Goal: Task Accomplishment & Management: Use online tool/utility

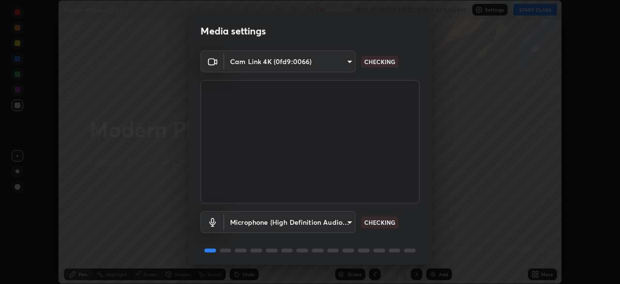
scroll to position [34, 0]
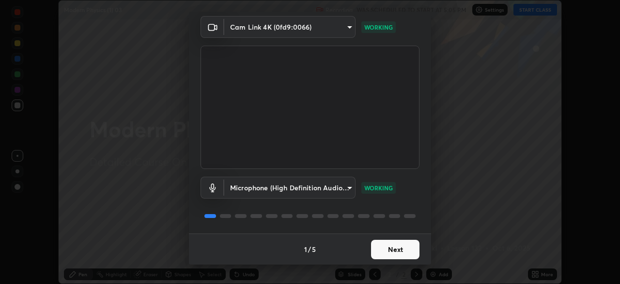
click at [401, 246] on button "Next" at bounding box center [395, 248] width 48 height 19
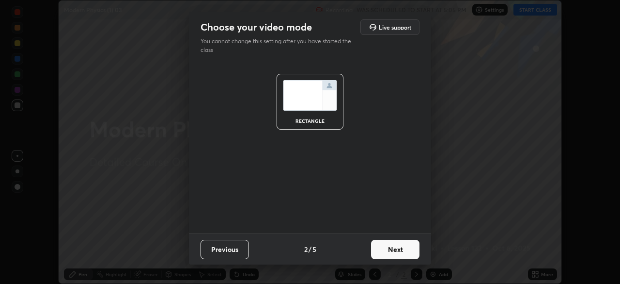
scroll to position [0, 0]
click at [399, 250] on button "Next" at bounding box center [395, 248] width 48 height 19
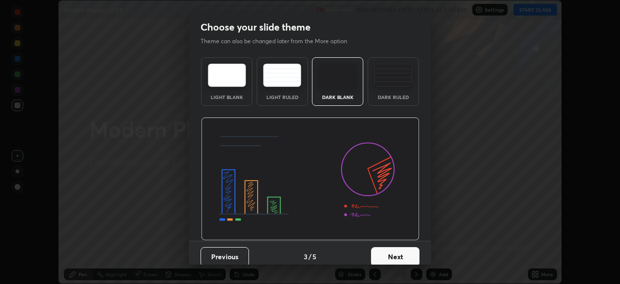
click at [404, 250] on button "Next" at bounding box center [395, 256] width 48 height 19
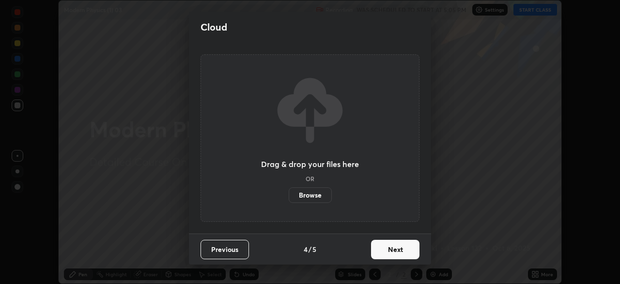
click at [405, 250] on button "Next" at bounding box center [395, 248] width 48 height 19
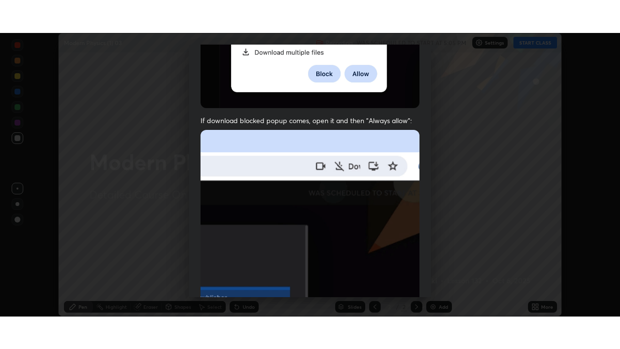
scroll to position [232, 0]
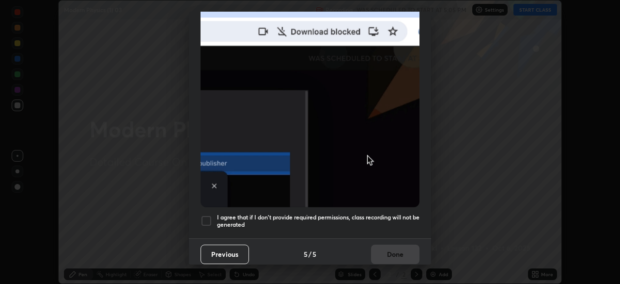
click at [207, 218] on div at bounding box center [207, 221] width 12 height 12
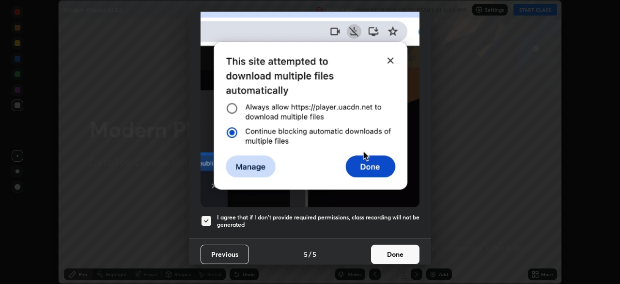
click at [394, 253] on button "Done" at bounding box center [395, 253] width 48 height 19
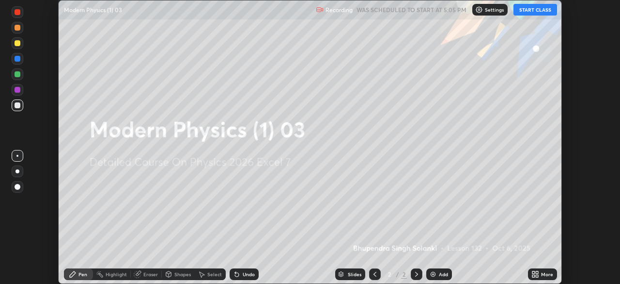
click at [530, 10] on button "START CLASS" at bounding box center [536, 10] width 44 height 12
click at [539, 273] on icon at bounding box center [536, 274] width 8 height 8
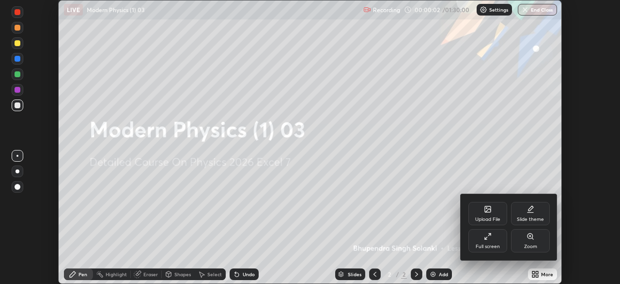
click at [488, 245] on div "Full screen" at bounding box center [488, 246] width 24 height 5
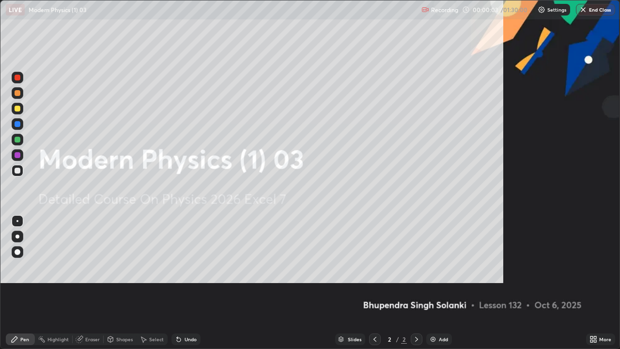
scroll to position [349, 620]
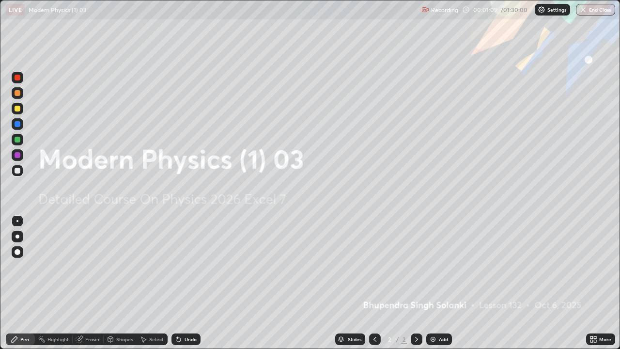
click at [431, 283] on img at bounding box center [433, 339] width 8 height 8
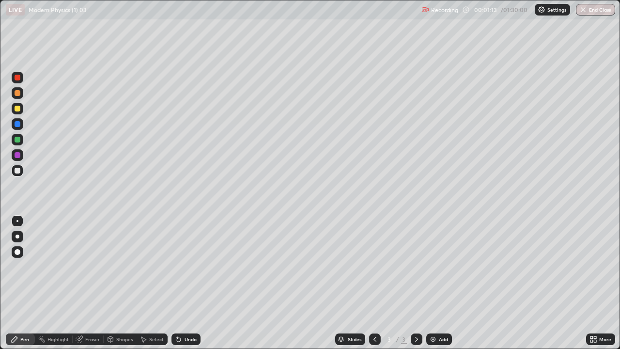
click at [17, 237] on div at bounding box center [18, 237] width 4 height 4
click at [185, 283] on div "Undo" at bounding box center [191, 339] width 12 height 5
click at [186, 283] on div "Undo" at bounding box center [191, 339] width 12 height 5
click at [190, 283] on div "Undo" at bounding box center [191, 339] width 12 height 5
click at [191, 283] on div "Undo" at bounding box center [191, 339] width 12 height 5
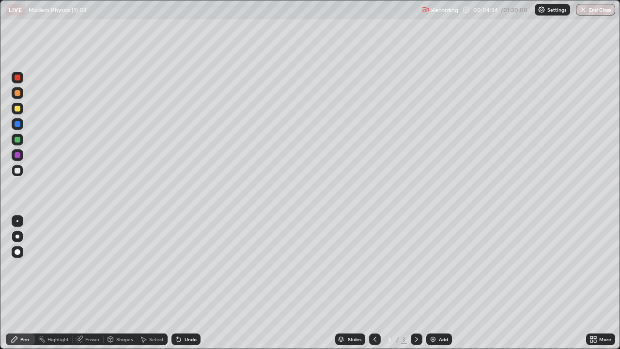
click at [430, 283] on img at bounding box center [433, 339] width 8 height 8
click at [188, 283] on div "Undo" at bounding box center [191, 339] width 12 height 5
click at [444, 283] on div "Add" at bounding box center [443, 339] width 9 height 5
click at [189, 283] on div "Undo" at bounding box center [191, 339] width 12 height 5
click at [18, 142] on div at bounding box center [18, 140] width 6 height 6
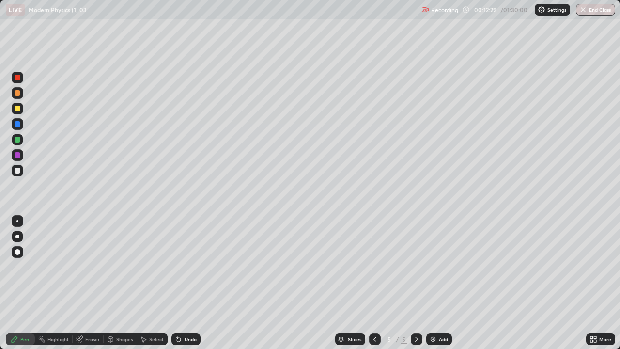
click at [17, 157] on div at bounding box center [18, 155] width 6 height 6
click at [87, 283] on div "Eraser" at bounding box center [92, 339] width 15 height 5
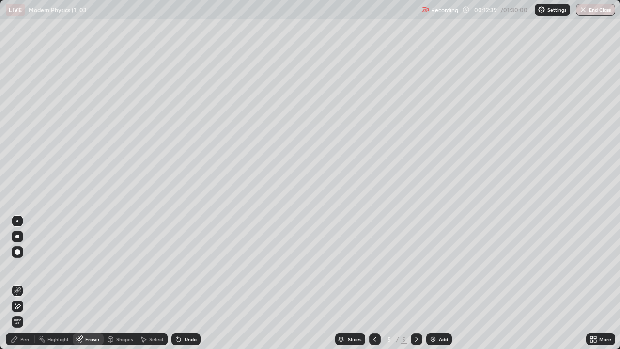
click at [17, 237] on div at bounding box center [18, 237] width 4 height 4
click at [20, 283] on div "Pen" at bounding box center [20, 339] width 29 height 12
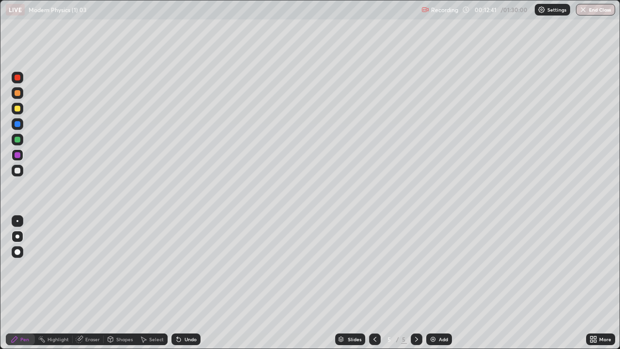
click at [15, 173] on div at bounding box center [18, 171] width 12 height 12
click at [18, 142] on div at bounding box center [18, 140] width 6 height 6
click at [181, 283] on icon at bounding box center [179, 339] width 8 height 8
click at [183, 283] on div "Undo" at bounding box center [186, 339] width 29 height 12
click at [185, 283] on div "Undo" at bounding box center [191, 339] width 12 height 5
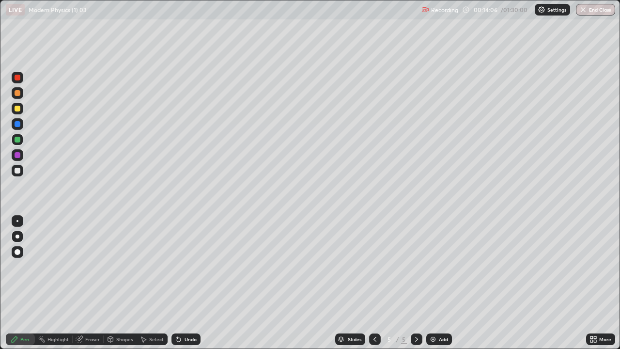
click at [186, 283] on div "Undo" at bounding box center [191, 339] width 12 height 5
click at [185, 283] on div "Undo" at bounding box center [186, 339] width 29 height 12
click at [186, 283] on div "Undo" at bounding box center [186, 339] width 29 height 12
click at [187, 283] on div "Undo" at bounding box center [186, 339] width 29 height 12
click at [188, 283] on div "Undo" at bounding box center [186, 339] width 29 height 12
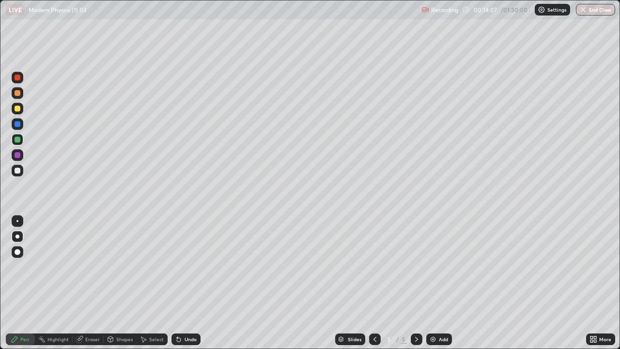
click at [188, 283] on div "Undo" at bounding box center [186, 339] width 29 height 12
click at [185, 283] on div "Undo" at bounding box center [186, 339] width 29 height 12
click at [186, 283] on div "Undo" at bounding box center [186, 339] width 29 height 12
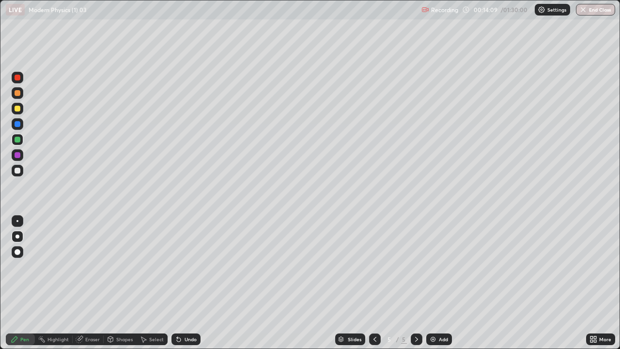
click at [186, 283] on div "Undo" at bounding box center [186, 339] width 29 height 12
click at [185, 283] on div "Undo" at bounding box center [186, 339] width 29 height 12
click at [186, 283] on div "Undo" at bounding box center [186, 339] width 29 height 12
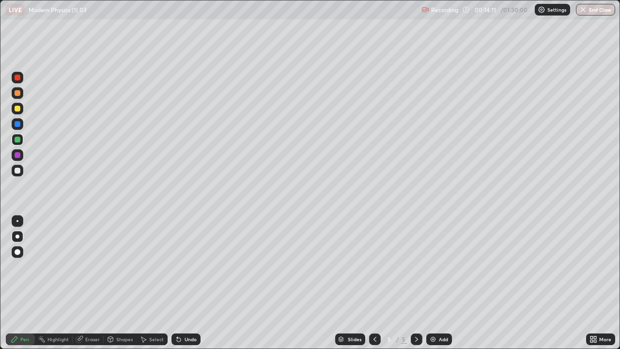
click at [187, 283] on div "Undo" at bounding box center [186, 339] width 29 height 12
click at [188, 283] on div "Undo" at bounding box center [191, 339] width 12 height 5
click at [189, 283] on div "Undo" at bounding box center [191, 339] width 12 height 5
click at [190, 283] on div "Undo" at bounding box center [191, 339] width 12 height 5
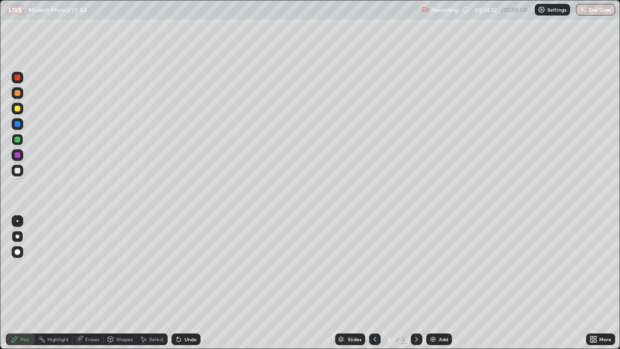
click at [192, 283] on div "Undo" at bounding box center [186, 339] width 29 height 12
click at [192, 283] on div "Undo" at bounding box center [191, 339] width 12 height 5
click at [191, 283] on div "Undo" at bounding box center [191, 339] width 12 height 5
click at [17, 140] on div at bounding box center [18, 140] width 6 height 6
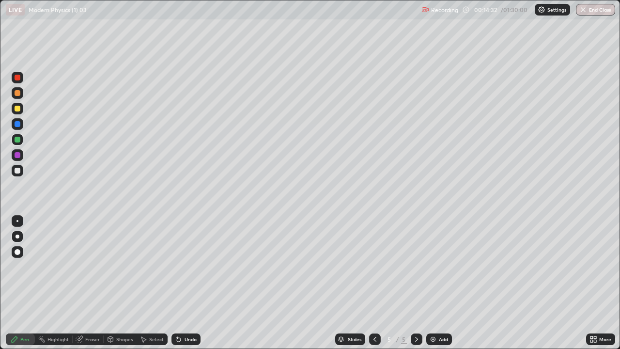
click at [17, 126] on div at bounding box center [18, 124] width 6 height 6
click at [17, 110] on div at bounding box center [18, 109] width 6 height 6
click at [19, 79] on div at bounding box center [18, 78] width 6 height 6
click at [18, 173] on div at bounding box center [18, 171] width 6 height 6
click at [20, 143] on div at bounding box center [18, 140] width 12 height 12
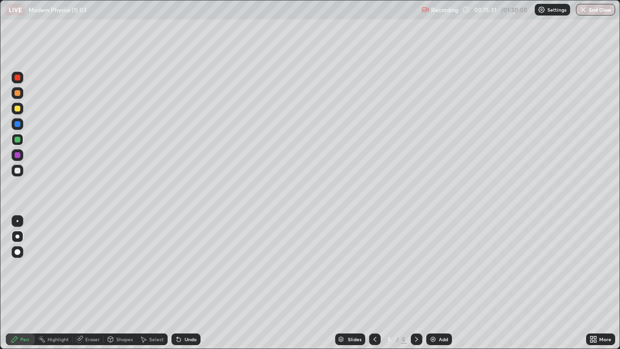
click at [18, 111] on div at bounding box center [18, 109] width 6 height 6
click at [18, 126] on div at bounding box center [18, 124] width 6 height 6
click at [16, 79] on div at bounding box center [18, 78] width 6 height 6
click at [16, 125] on div at bounding box center [18, 124] width 6 height 6
click at [189, 283] on div "Undo" at bounding box center [191, 339] width 12 height 5
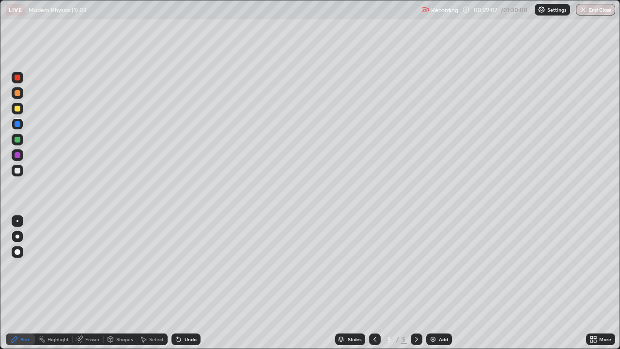
click at [435, 283] on img at bounding box center [433, 339] width 8 height 8
click at [181, 283] on icon at bounding box center [179, 339] width 8 height 8
click at [185, 283] on div "Undo" at bounding box center [191, 339] width 12 height 5
click at [187, 283] on div "Undo" at bounding box center [186, 339] width 29 height 12
click at [440, 283] on div "Add" at bounding box center [440, 339] width 26 height 12
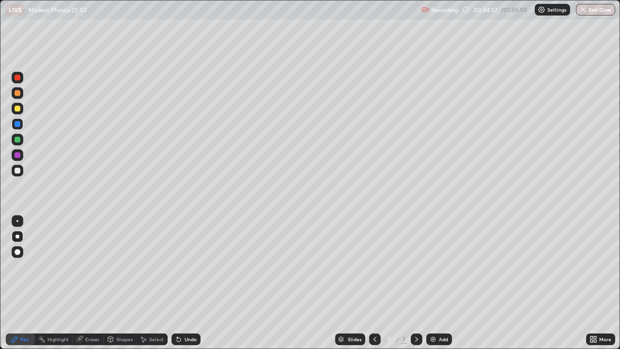
click at [19, 142] on div at bounding box center [18, 140] width 6 height 6
click at [439, 283] on div "Add" at bounding box center [443, 339] width 9 height 5
click at [16, 173] on div at bounding box center [18, 171] width 6 height 6
click at [188, 283] on div "Undo" at bounding box center [186, 339] width 29 height 12
click at [437, 283] on div "Add" at bounding box center [440, 339] width 26 height 12
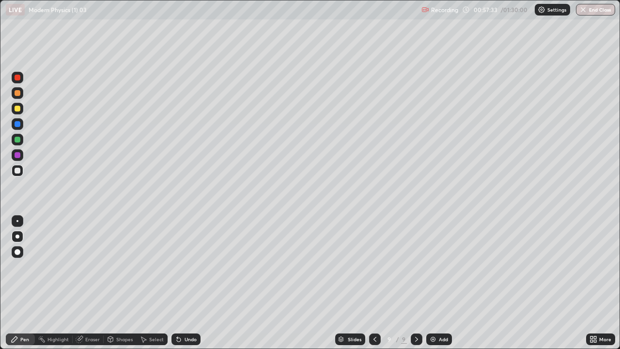
click at [191, 283] on div "Undo" at bounding box center [191, 339] width 12 height 5
click at [430, 283] on img at bounding box center [433, 339] width 8 height 8
click at [188, 283] on div "Undo" at bounding box center [191, 339] width 12 height 5
click at [188, 283] on div "Undo" at bounding box center [186, 339] width 29 height 12
click at [437, 283] on div "Add" at bounding box center [440, 339] width 26 height 12
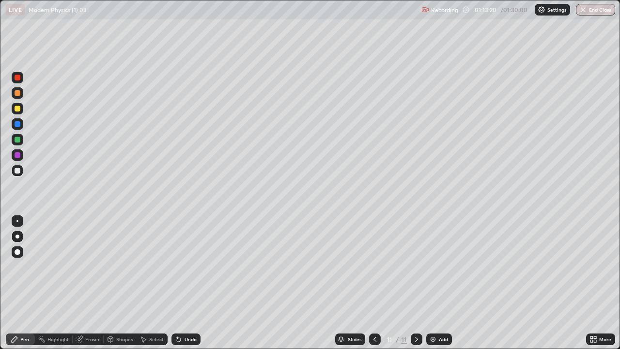
click at [434, 283] on img at bounding box center [433, 339] width 8 height 8
click at [18, 156] on div at bounding box center [18, 155] width 6 height 6
click at [190, 283] on div "Undo" at bounding box center [191, 339] width 12 height 5
click at [185, 283] on div "Undo" at bounding box center [191, 339] width 12 height 5
click at [188, 283] on div "Undo" at bounding box center [191, 339] width 12 height 5
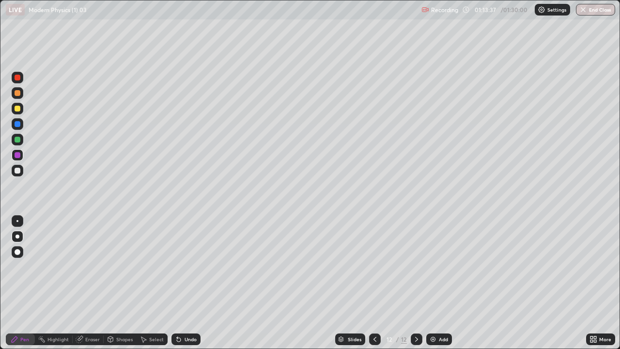
click at [18, 173] on div at bounding box center [18, 171] width 6 height 6
click at [185, 283] on div "Undo" at bounding box center [191, 339] width 12 height 5
click at [116, 283] on div "Shapes" at bounding box center [124, 339] width 16 height 5
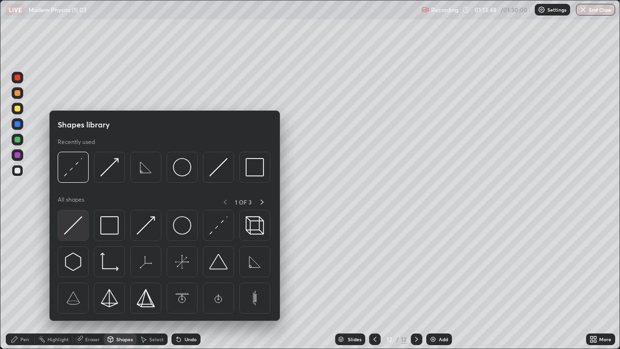
click at [77, 230] on img at bounding box center [73, 225] width 18 height 18
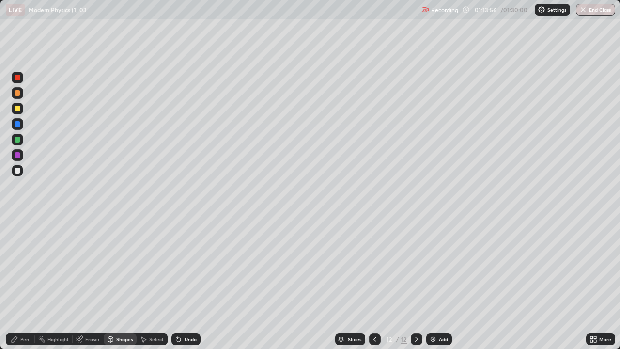
click at [123, 283] on div "Shapes" at bounding box center [124, 339] width 16 height 5
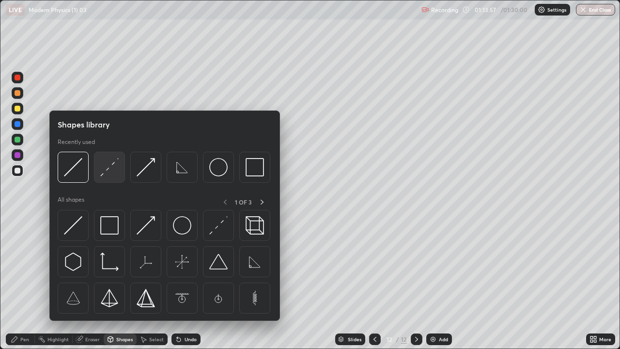
click at [107, 173] on img at bounding box center [109, 167] width 18 height 18
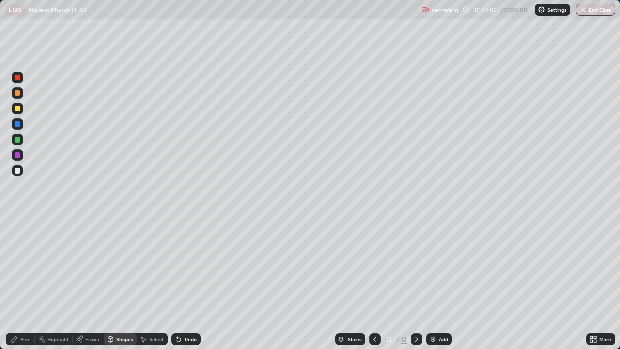
click at [17, 158] on div at bounding box center [18, 155] width 6 height 6
click at [185, 283] on div "Undo" at bounding box center [191, 339] width 12 height 5
click at [23, 283] on div "Pen" at bounding box center [24, 339] width 9 height 5
click at [111, 283] on icon at bounding box center [110, 339] width 5 height 6
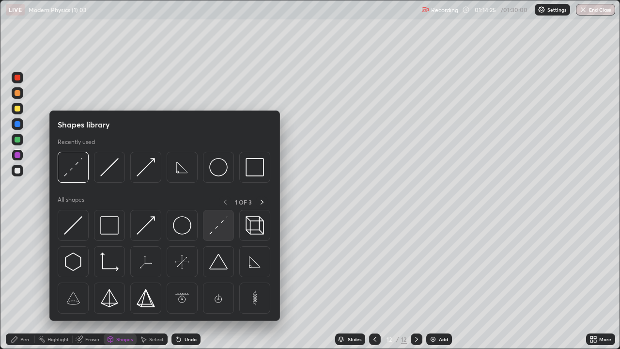
click at [218, 227] on img at bounding box center [218, 225] width 18 height 18
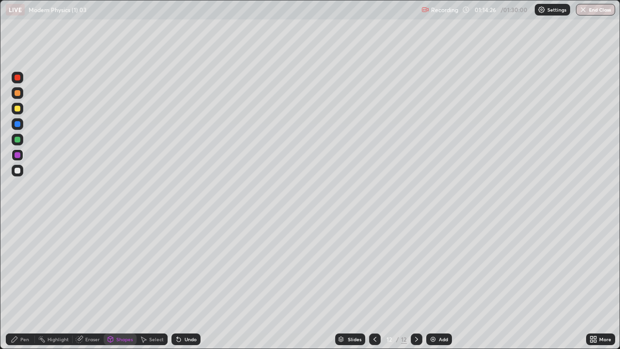
click at [186, 283] on div "Undo" at bounding box center [191, 339] width 12 height 5
click at [187, 283] on div "Undo" at bounding box center [191, 339] width 12 height 5
click at [185, 283] on div "Undo" at bounding box center [191, 339] width 12 height 5
click at [187, 283] on div "Undo" at bounding box center [186, 339] width 29 height 12
click at [186, 283] on div "Undo" at bounding box center [186, 339] width 29 height 12
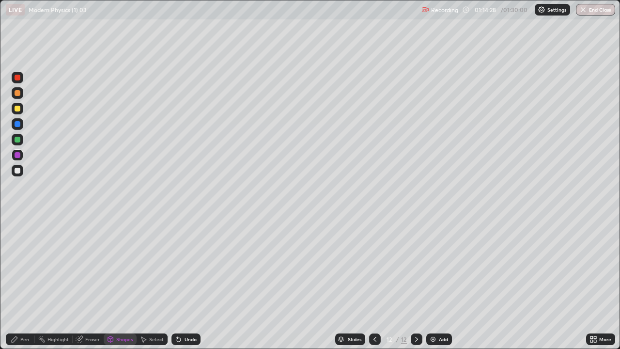
click at [189, 283] on div "Undo" at bounding box center [186, 339] width 29 height 12
click at [190, 283] on div "Undo" at bounding box center [191, 339] width 12 height 5
click at [122, 283] on div "Shapes" at bounding box center [124, 339] width 16 height 5
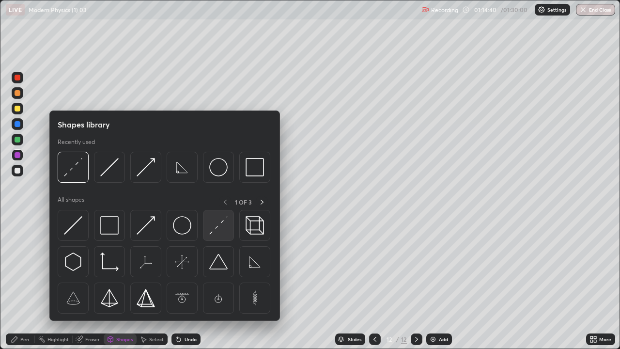
click at [215, 232] on img at bounding box center [218, 225] width 18 height 18
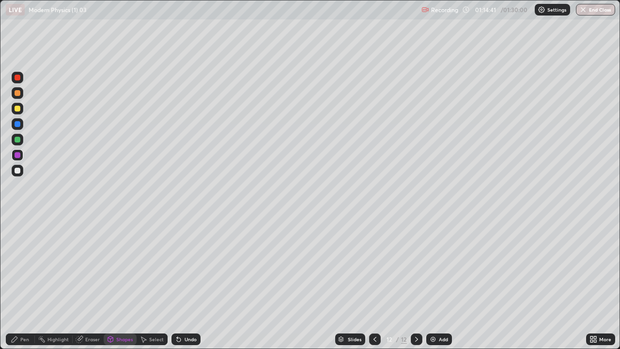
click at [17, 125] on div at bounding box center [18, 124] width 6 height 6
click at [17, 156] on div at bounding box center [18, 155] width 6 height 6
click at [24, 283] on div "Pen" at bounding box center [24, 339] width 9 height 5
click at [374, 283] on icon at bounding box center [375, 339] width 8 height 8
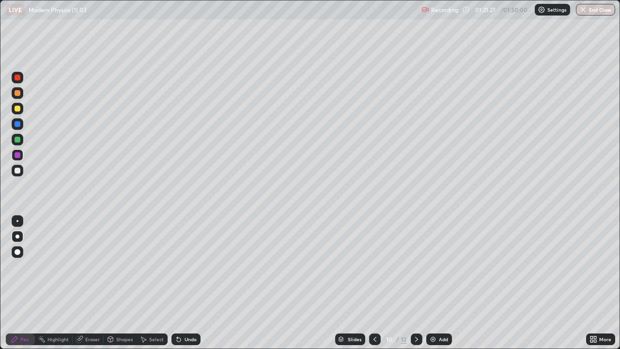
click at [379, 283] on div at bounding box center [375, 339] width 12 height 12
click at [376, 283] on icon at bounding box center [375, 339] width 8 height 8
click at [374, 283] on icon at bounding box center [375, 339] width 8 height 8
click at [374, 283] on div at bounding box center [375, 339] width 12 height 12
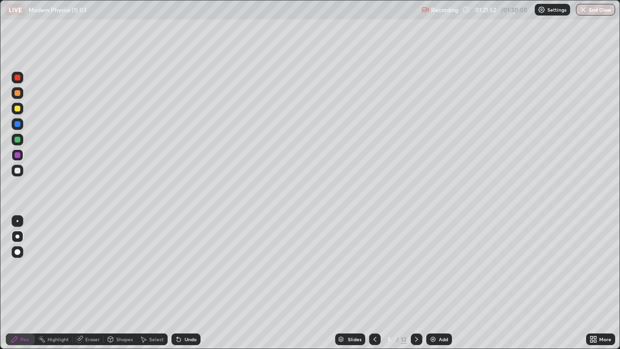
click at [414, 283] on icon at bounding box center [417, 339] width 8 height 8
click at [378, 283] on icon at bounding box center [375, 339] width 8 height 8
click at [373, 283] on icon at bounding box center [375, 339] width 8 height 8
click at [379, 283] on div at bounding box center [375, 339] width 12 height 12
click at [374, 283] on div at bounding box center [375, 339] width 12 height 12
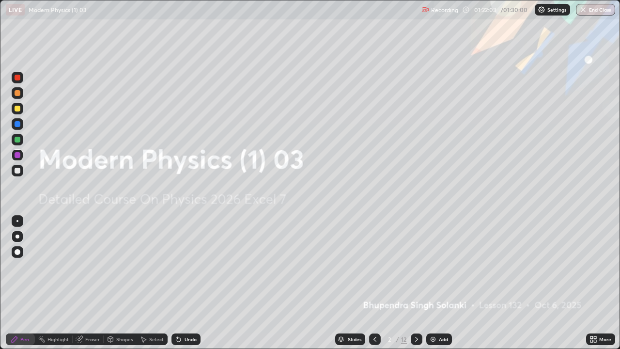
click at [411, 283] on div at bounding box center [417, 339] width 12 height 12
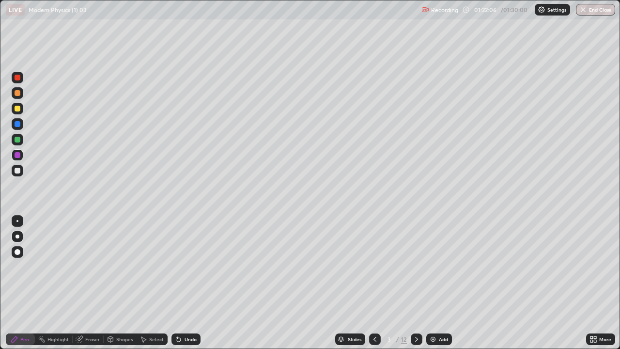
click at [416, 283] on icon at bounding box center [417, 339] width 8 height 8
click at [354, 283] on div "Slides" at bounding box center [355, 339] width 14 height 5
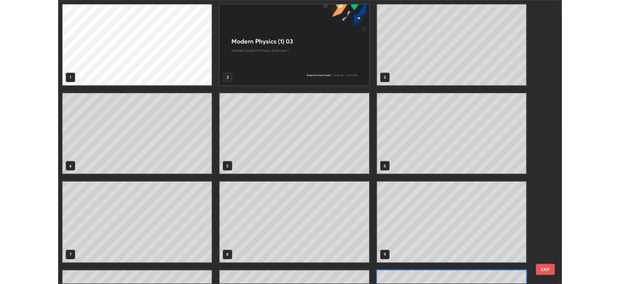
scroll to position [87, 0]
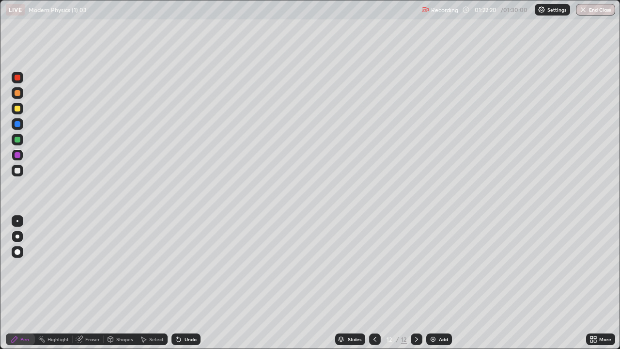
click at [26, 283] on div "Pen" at bounding box center [20, 339] width 29 height 12
click at [601, 13] on button "End Class" at bounding box center [595, 10] width 39 height 12
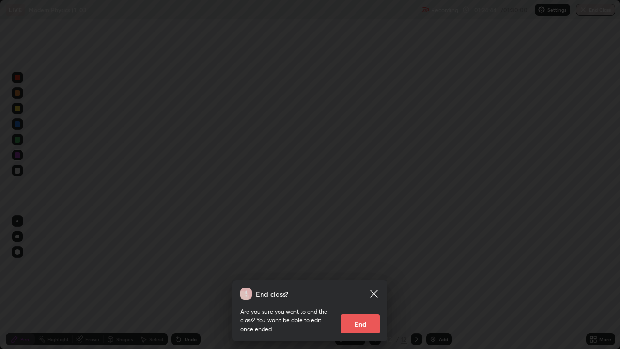
click at [370, 283] on button "End" at bounding box center [360, 323] width 39 height 19
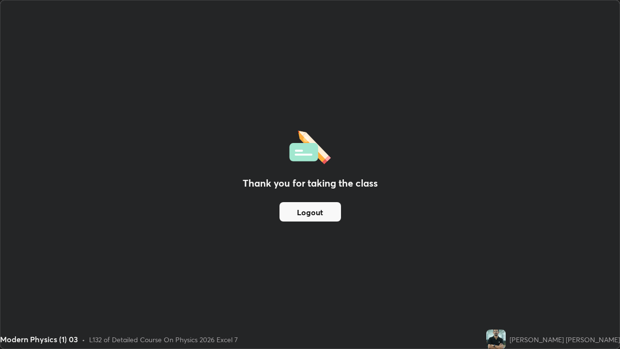
click at [331, 209] on button "Logout" at bounding box center [311, 211] width 62 height 19
click at [330, 211] on button "Logout" at bounding box center [311, 211] width 62 height 19
click at [329, 210] on button "Logout" at bounding box center [311, 211] width 62 height 19
click at [330, 208] on button "Logout" at bounding box center [311, 211] width 62 height 19
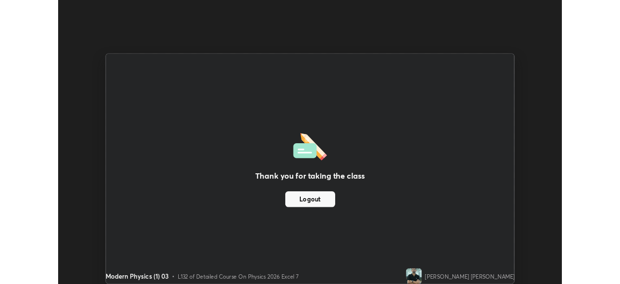
scroll to position [48183, 47846]
